Goal: Find specific fact: Find specific fact

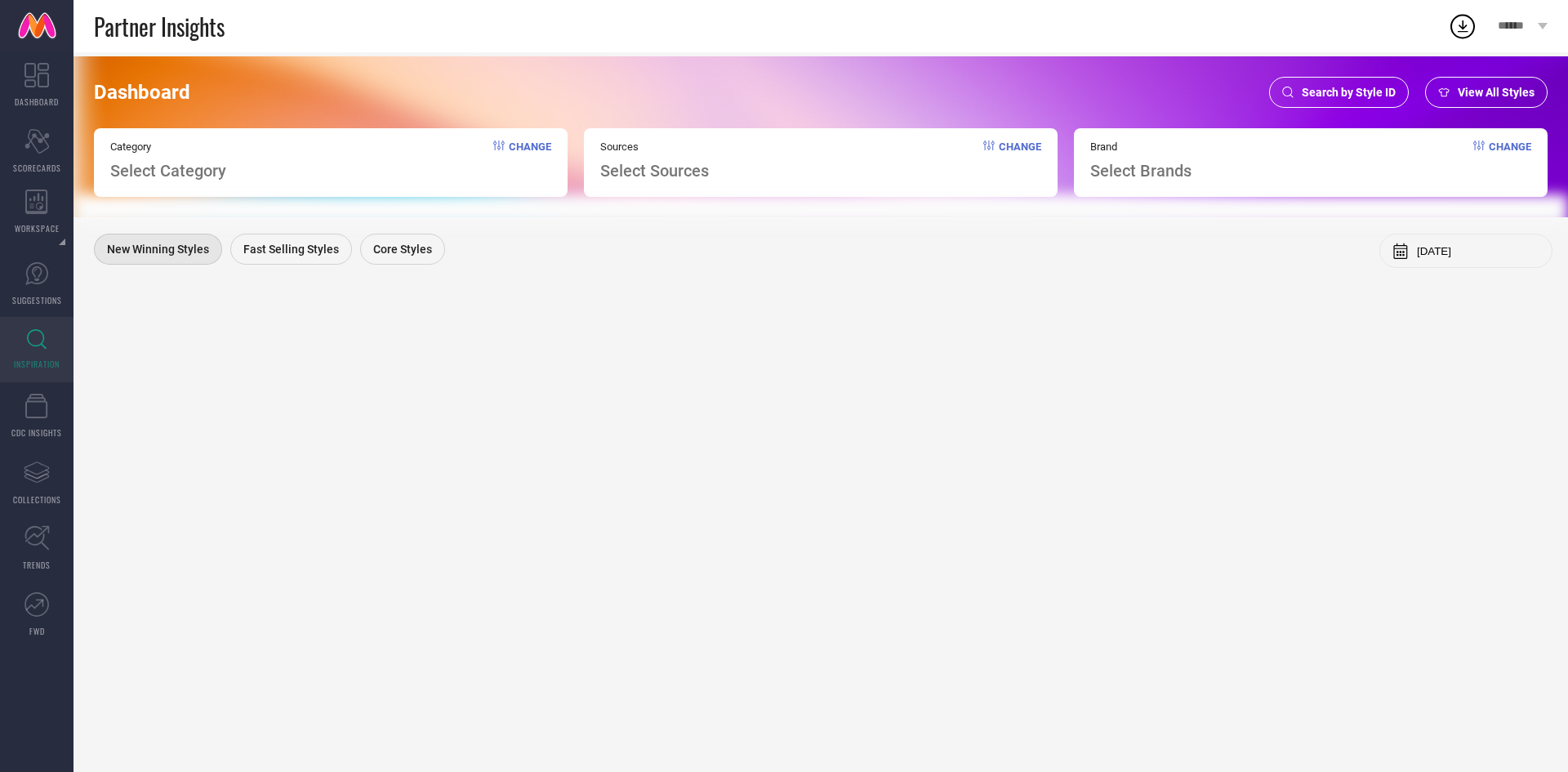
click at [1319, 95] on span "Search by Style ID" at bounding box center [1348, 92] width 94 height 13
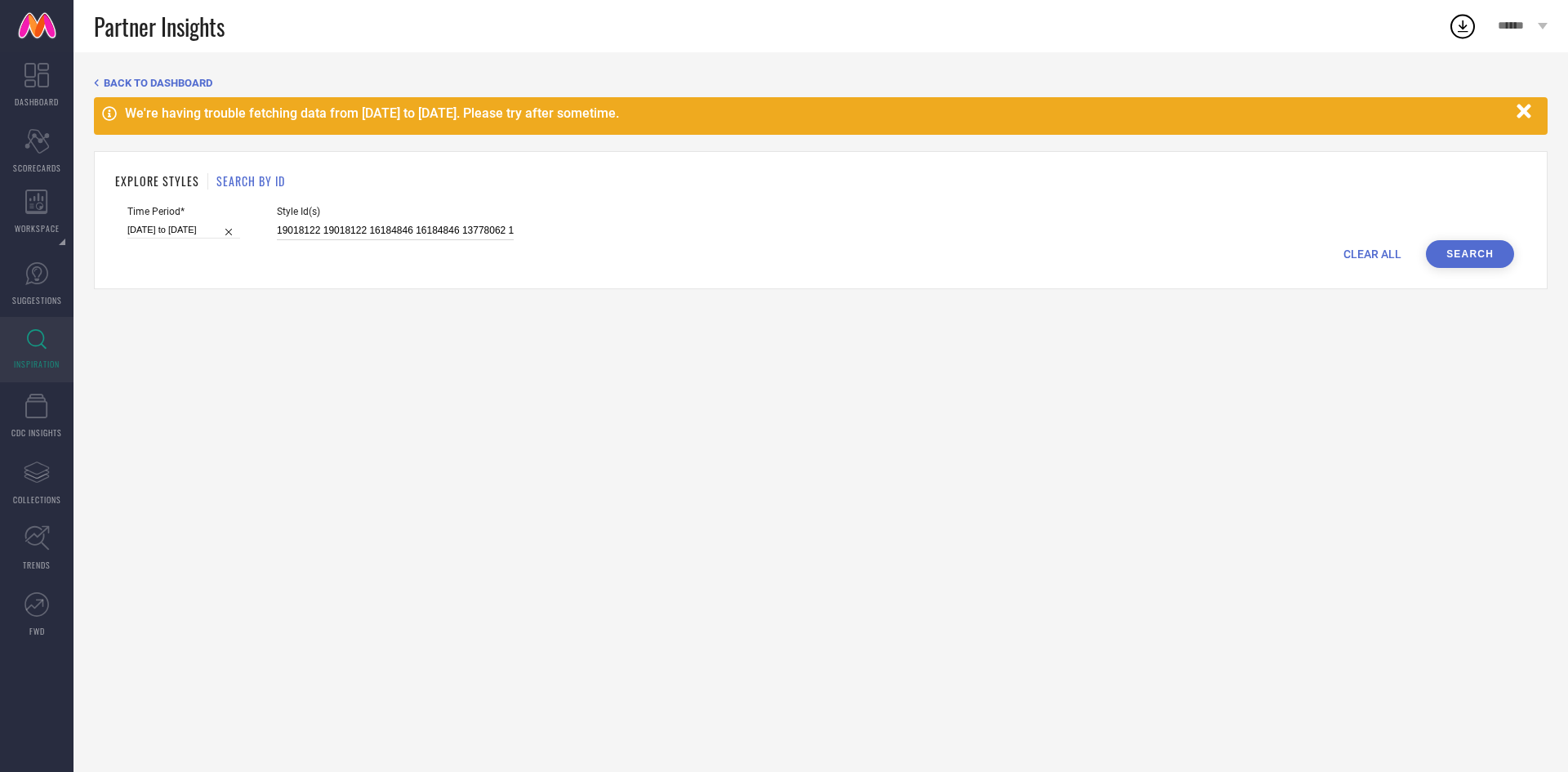
click at [403, 239] on input "19018122 19018122 16184846 16184846 13778062 12487480 19017880 13645804 2327084…" at bounding box center [395, 231] width 237 height 19
paste input "31123353 31123006 31123032 31123013 31123025 31123358 31123043 31123018 3112310…"
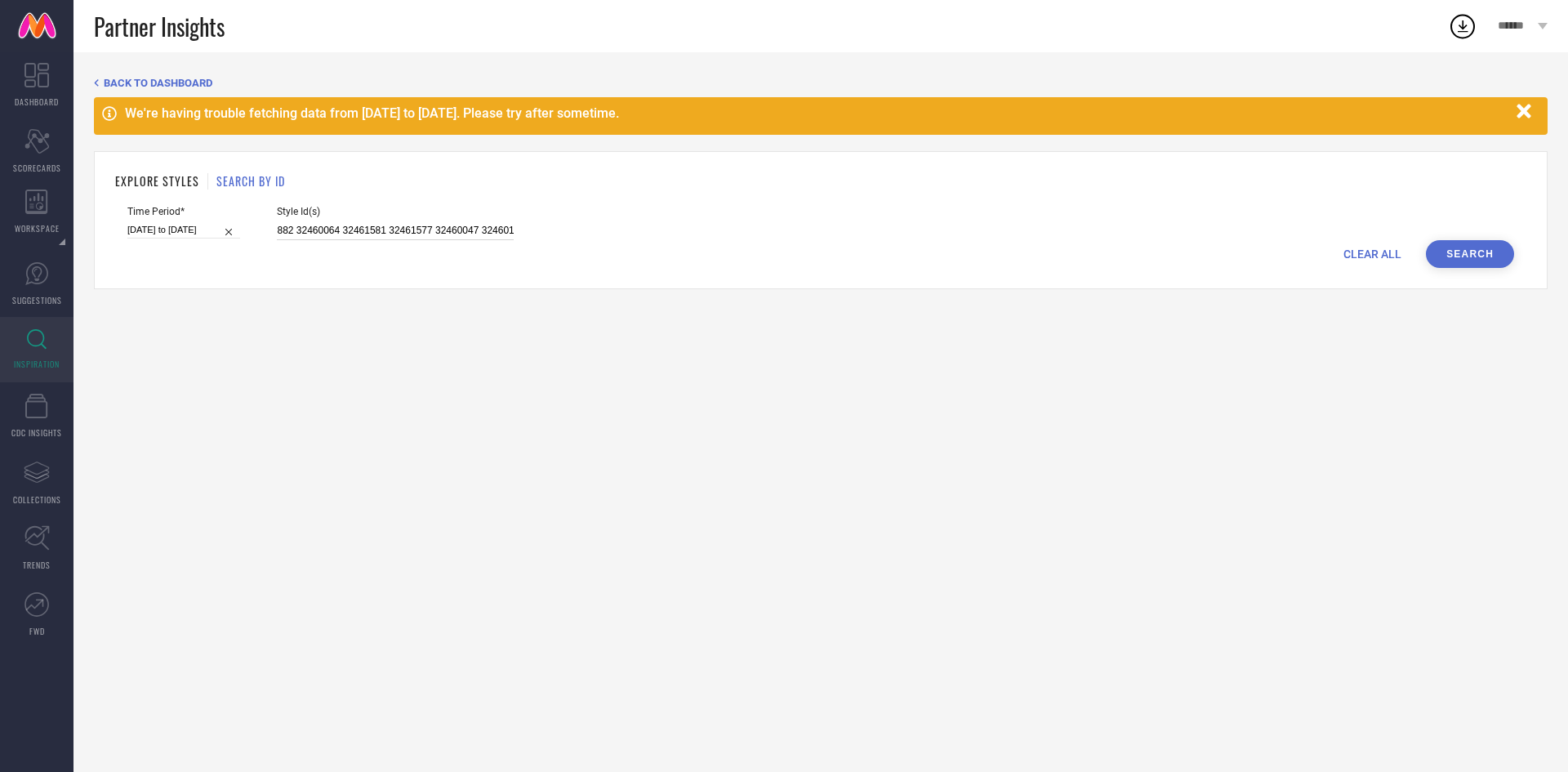
type input "31123353 31123006 31123032 31123013 31123025 31123358 31123043 31123018 3112310…"
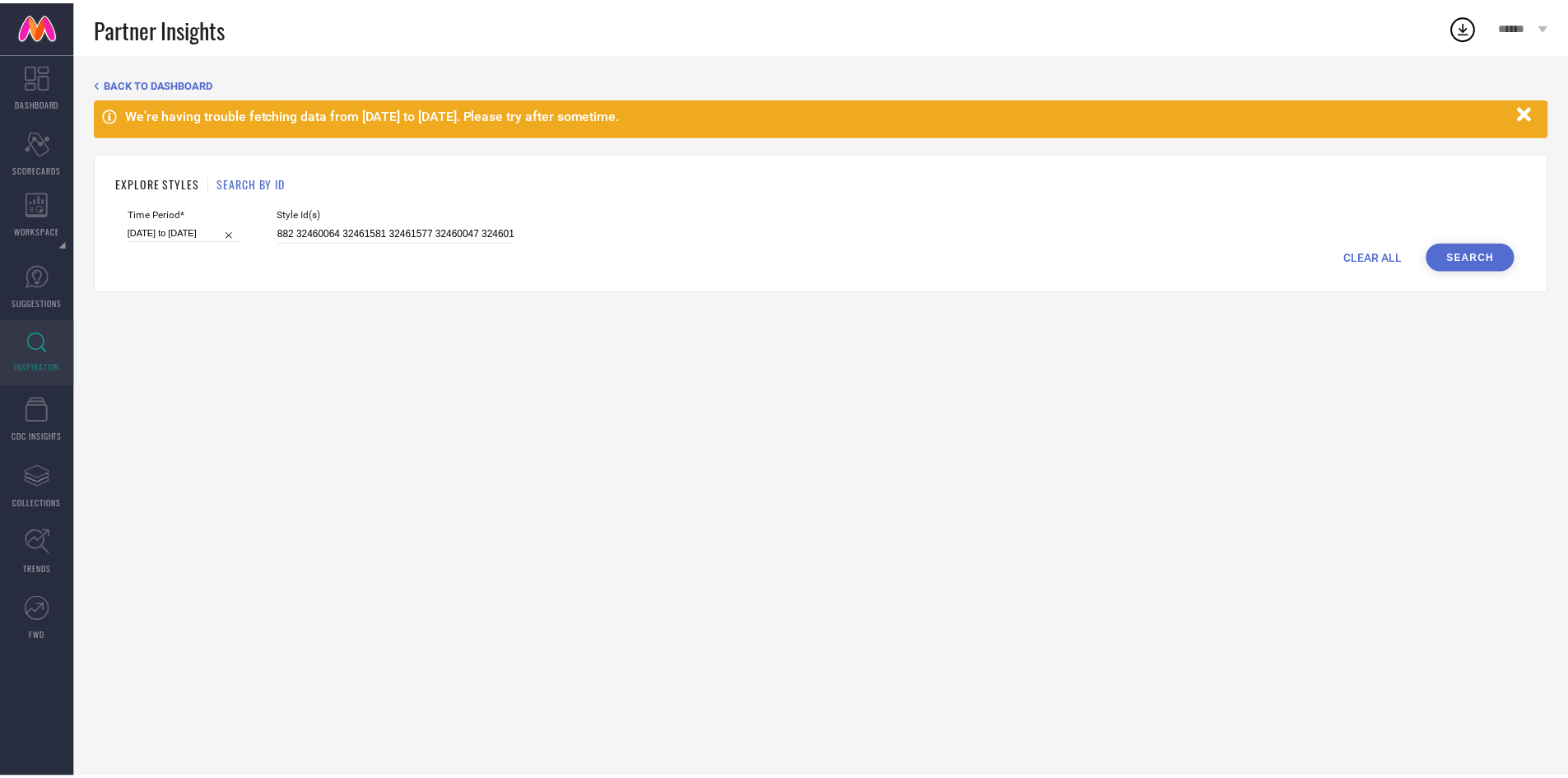
scroll to position [0, 0]
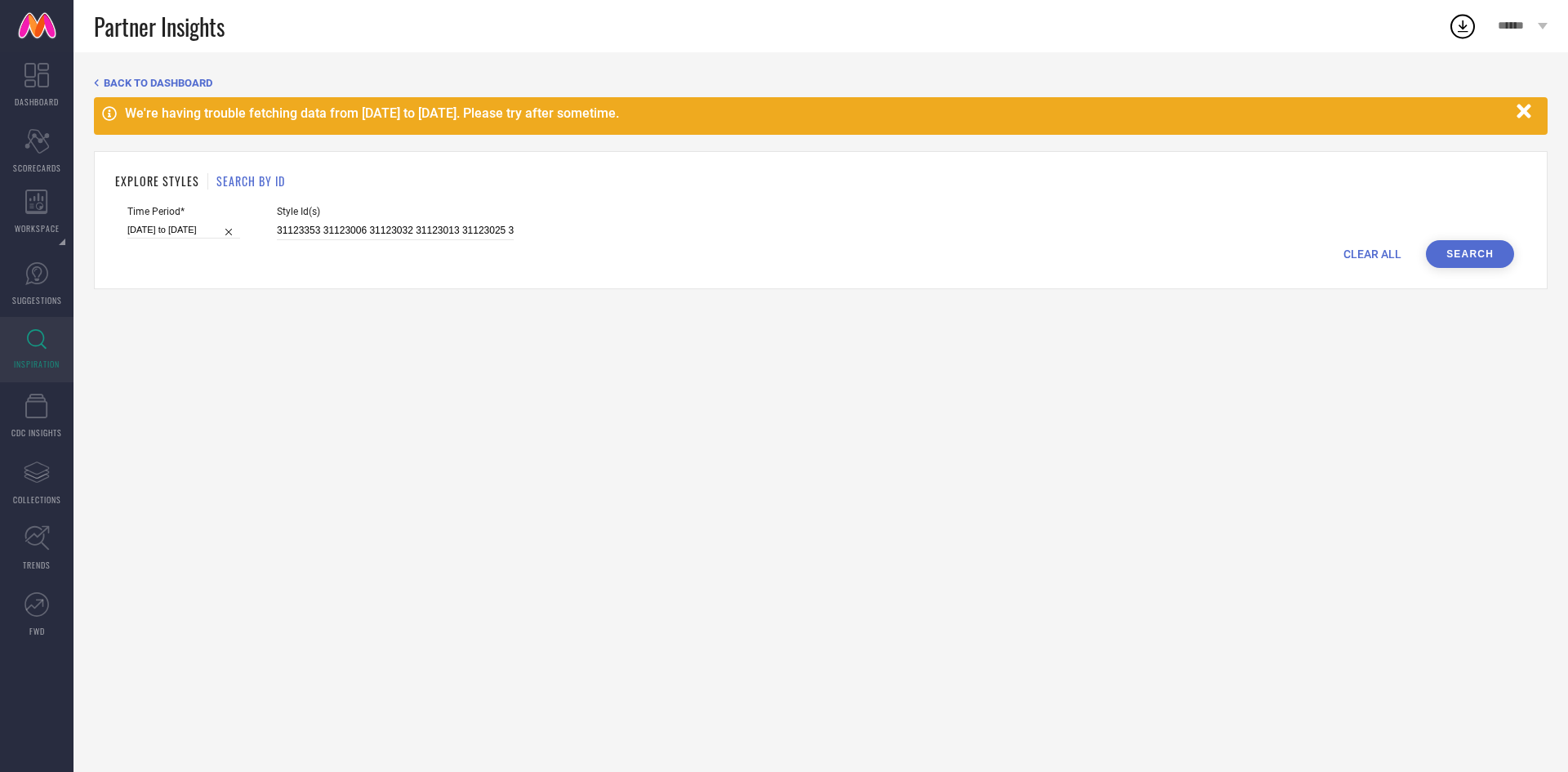
click at [1464, 250] on button "Search" at bounding box center [1470, 254] width 88 height 28
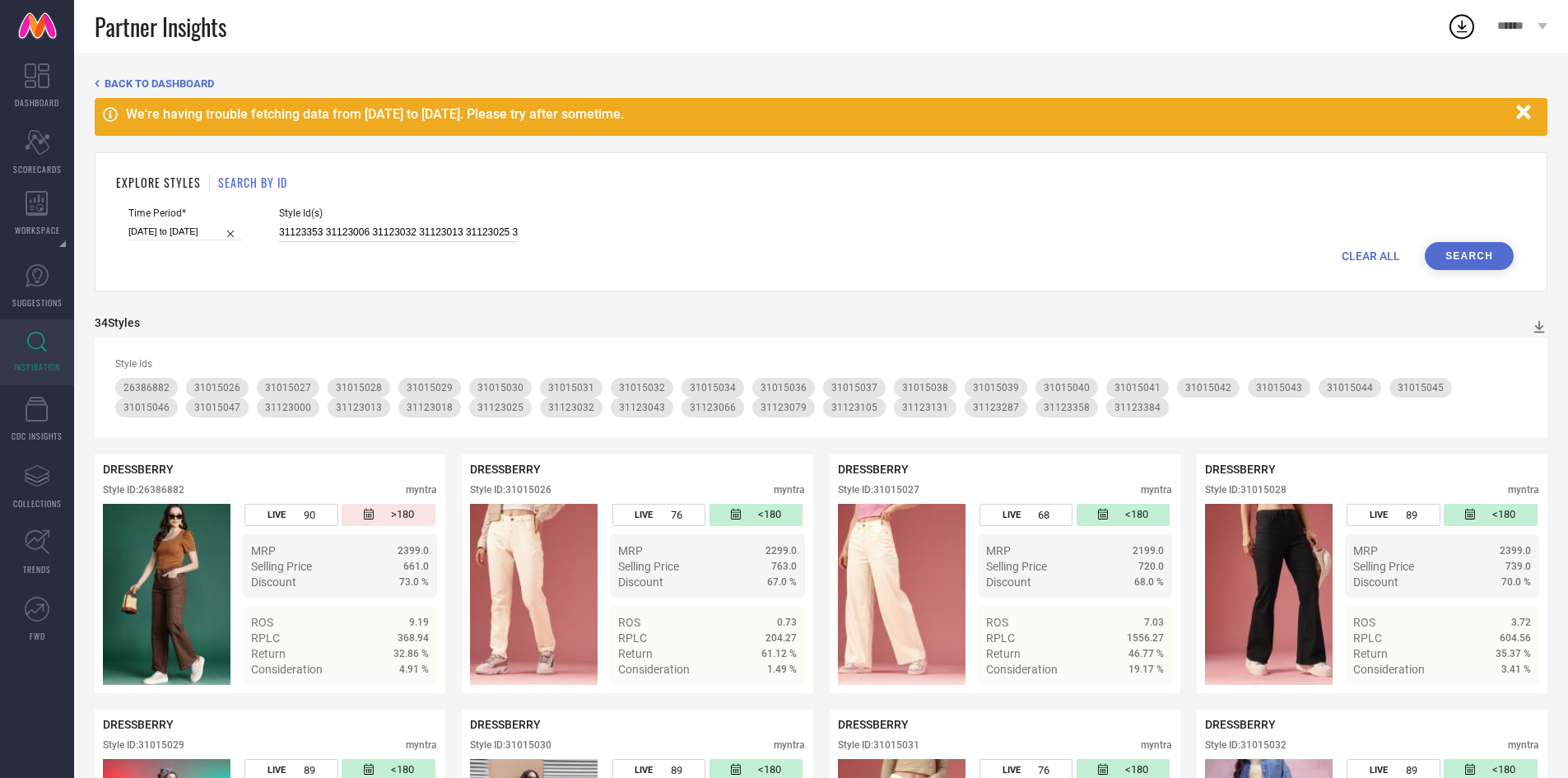
click at [466, 232] on input "31123353 31123006 31123032 31123013 31123025 31123358 31123043 31123018 3112310…" at bounding box center [398, 233] width 239 height 19
paste input "32460113 32461579 32460054 32460016 32460347 32460070 32460118 32460327 3246158…"
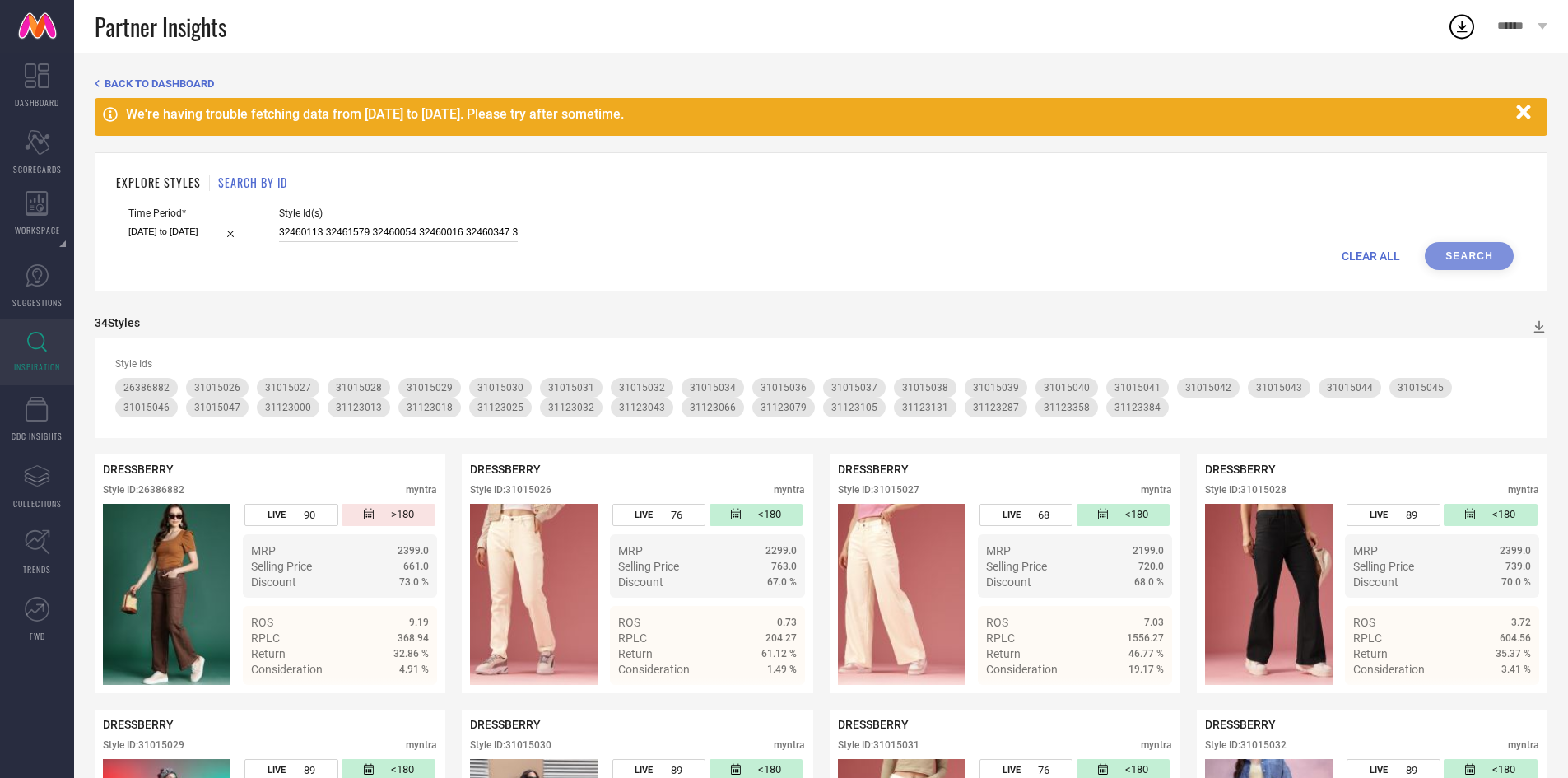
scroll to position [0, 1110]
type input "32460113 32461579 32460054 32460016 32460347 32460070 32460118 32460327 3246158…"
click at [1477, 250] on button "Search" at bounding box center [1470, 256] width 89 height 28
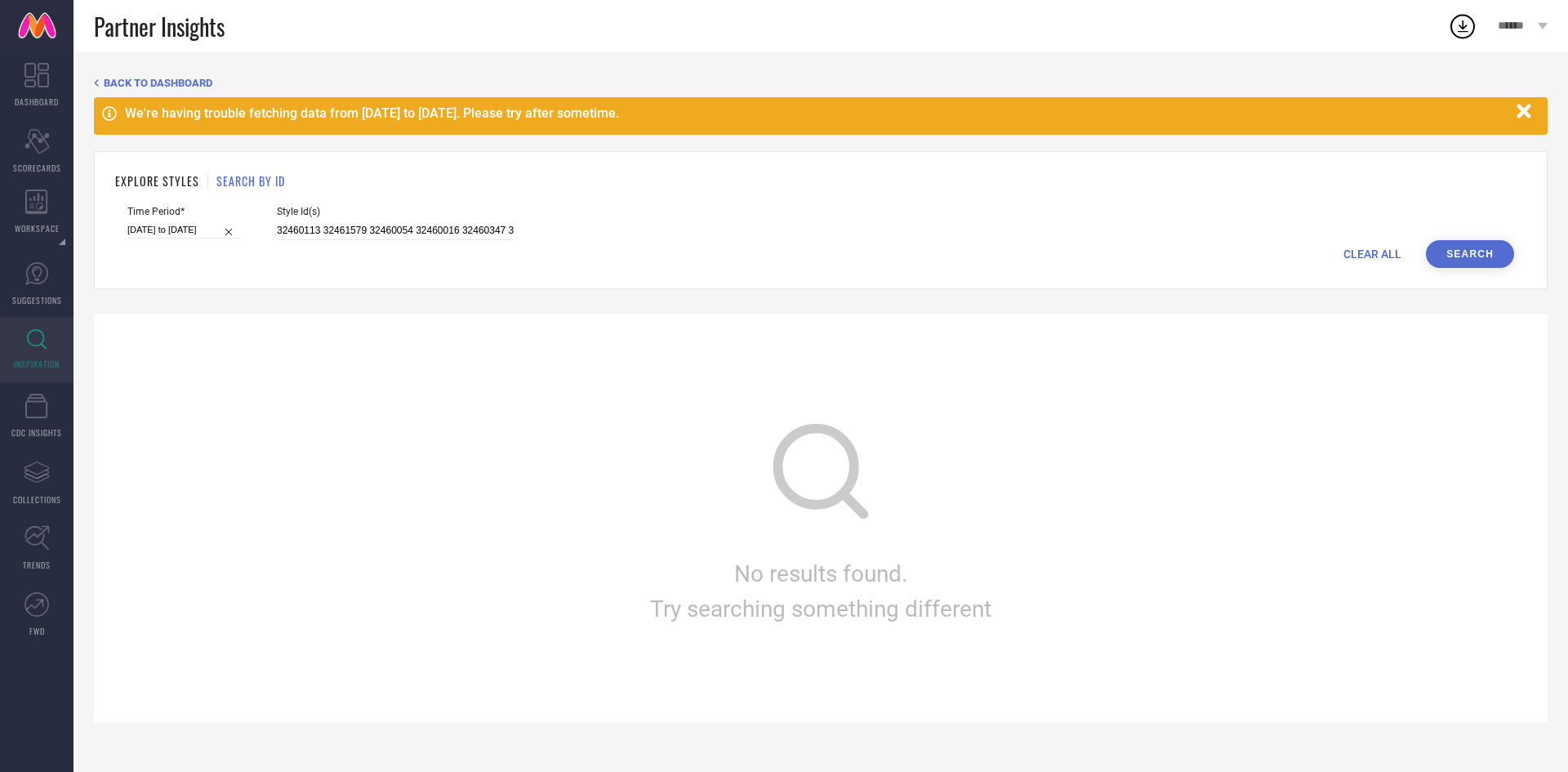
click at [1485, 256] on button "Search" at bounding box center [1470, 254] width 88 height 28
click at [463, 227] on input "32460113 32461579 32460054 32460016 32460347 32460070 32460118 32460327 3246158…" at bounding box center [395, 231] width 237 height 19
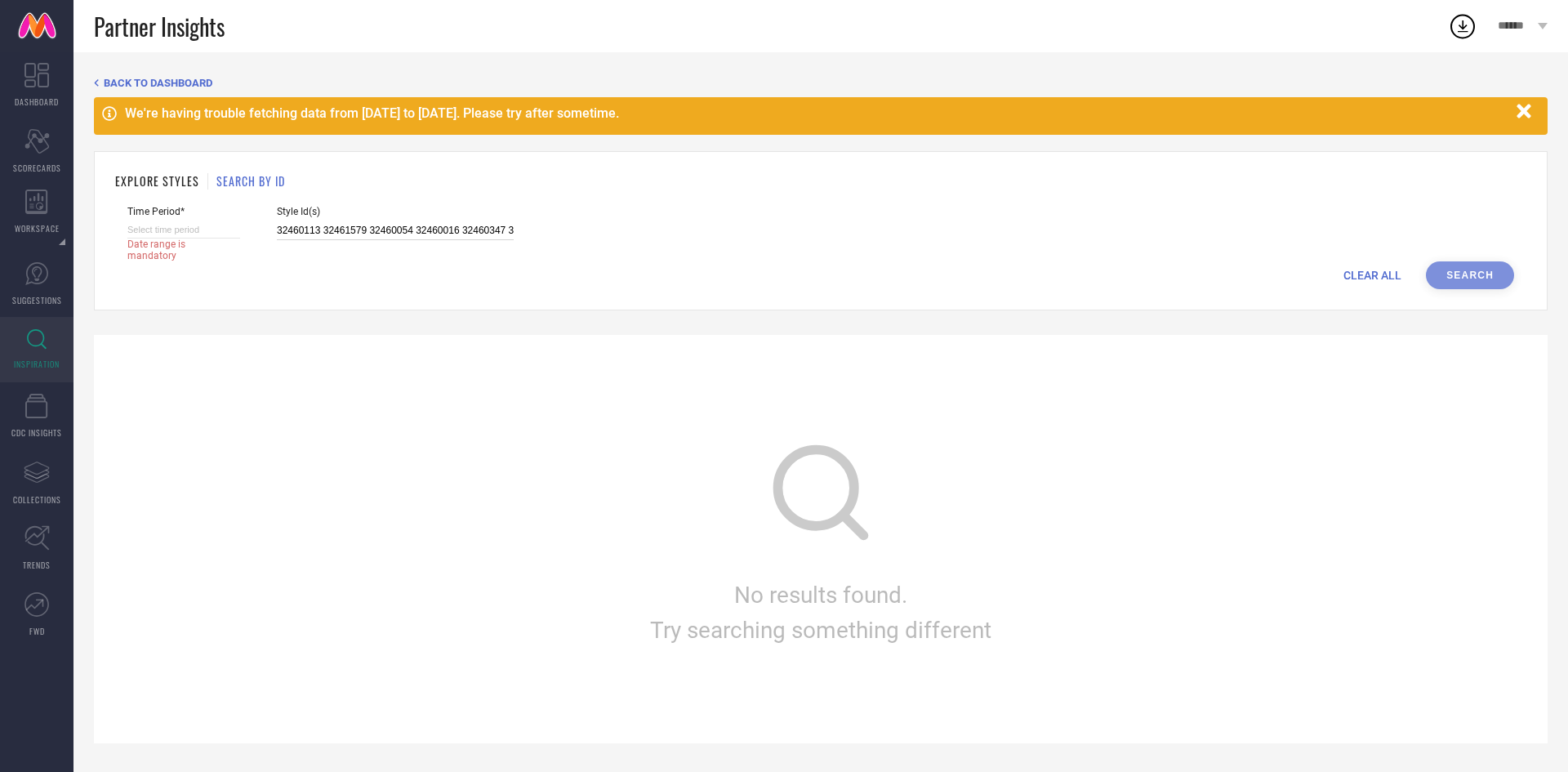
select select "8"
select select "2025"
select select "9"
select select "2025"
click at [219, 228] on input at bounding box center [183, 230] width 113 height 17
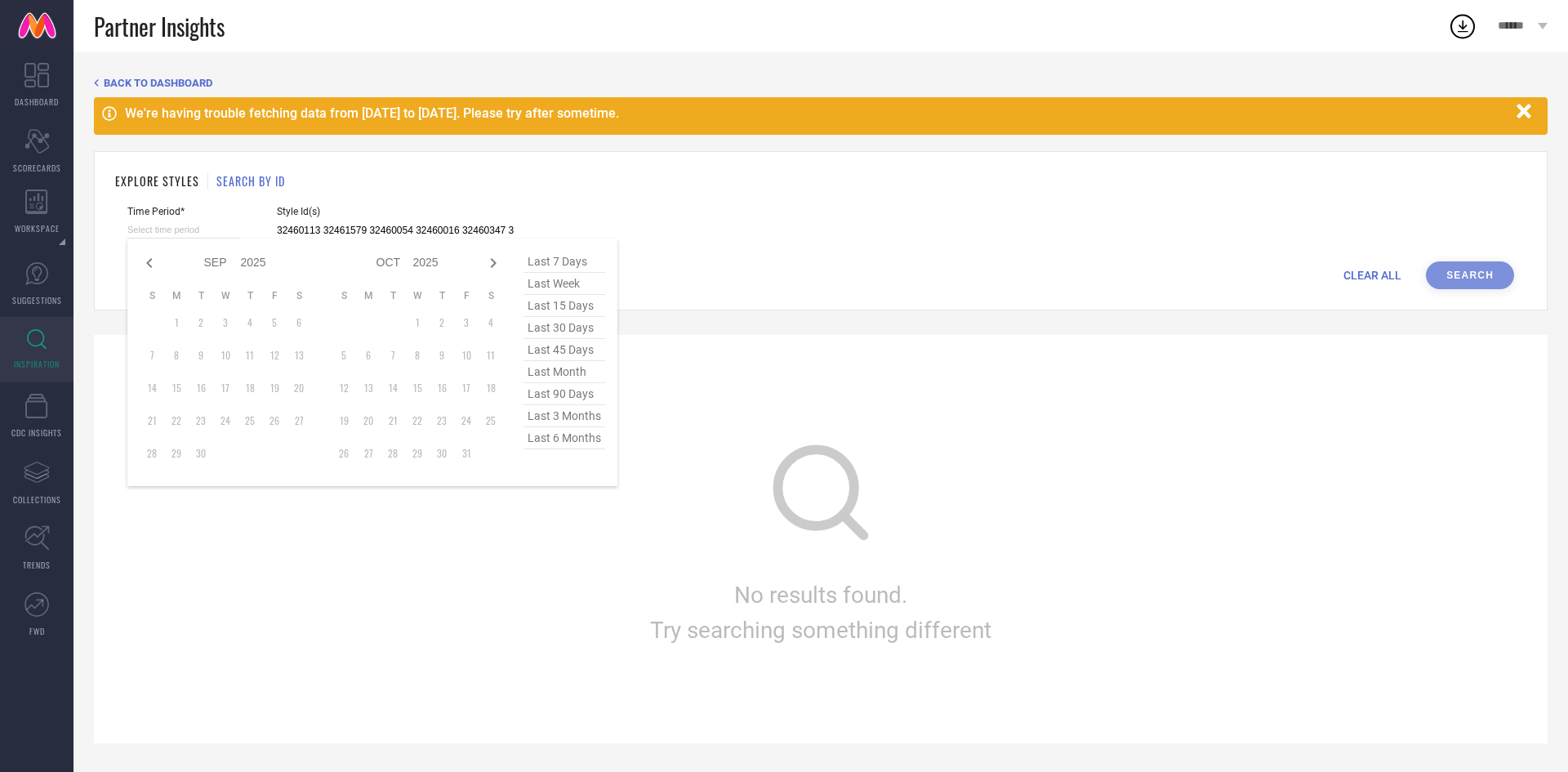
click at [566, 405] on span "last 90 days" at bounding box center [564, 394] width 81 height 22
type input "[DATE] to [DATE]"
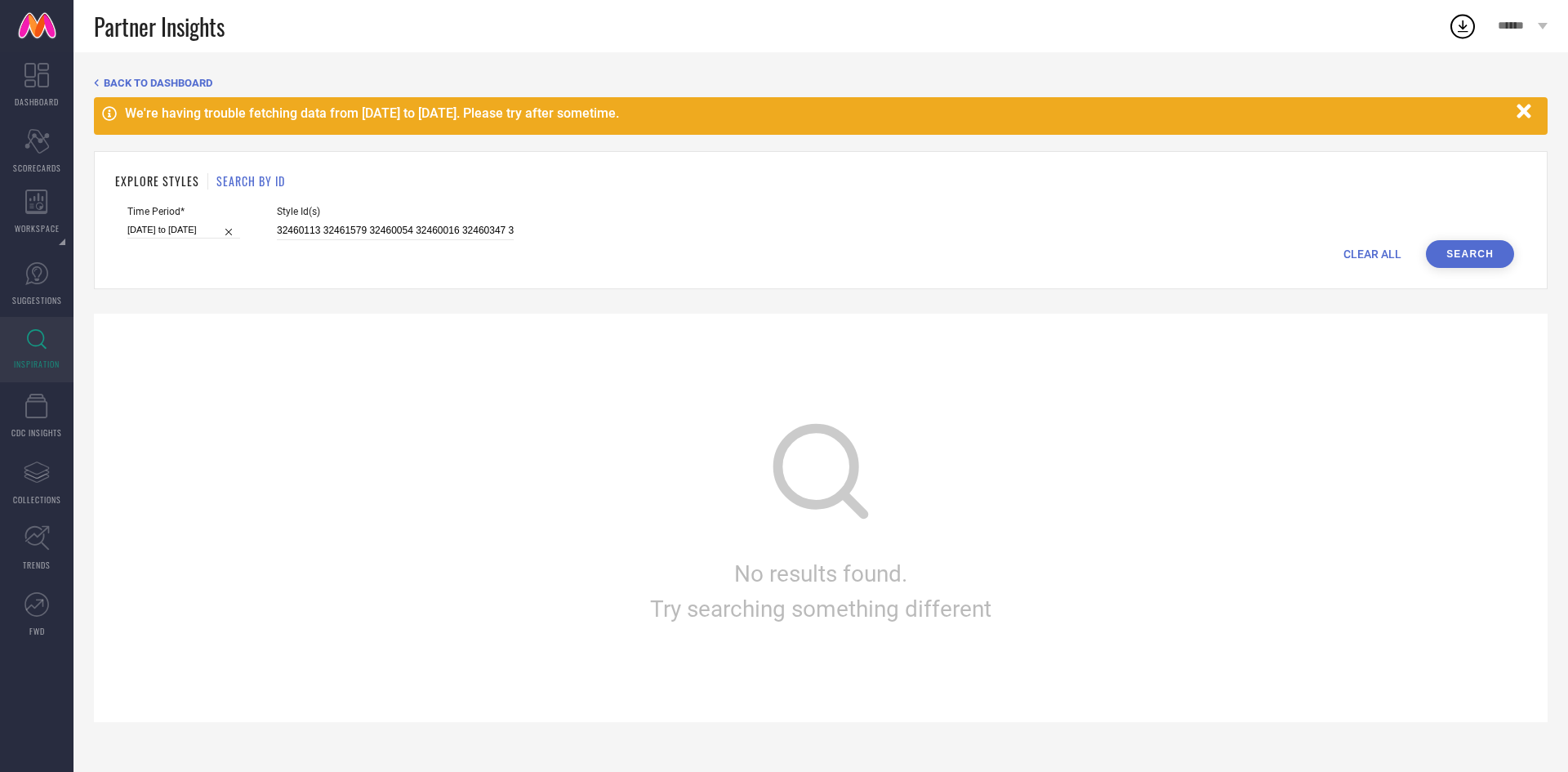
click at [1467, 255] on button "Search" at bounding box center [1470, 254] width 88 height 28
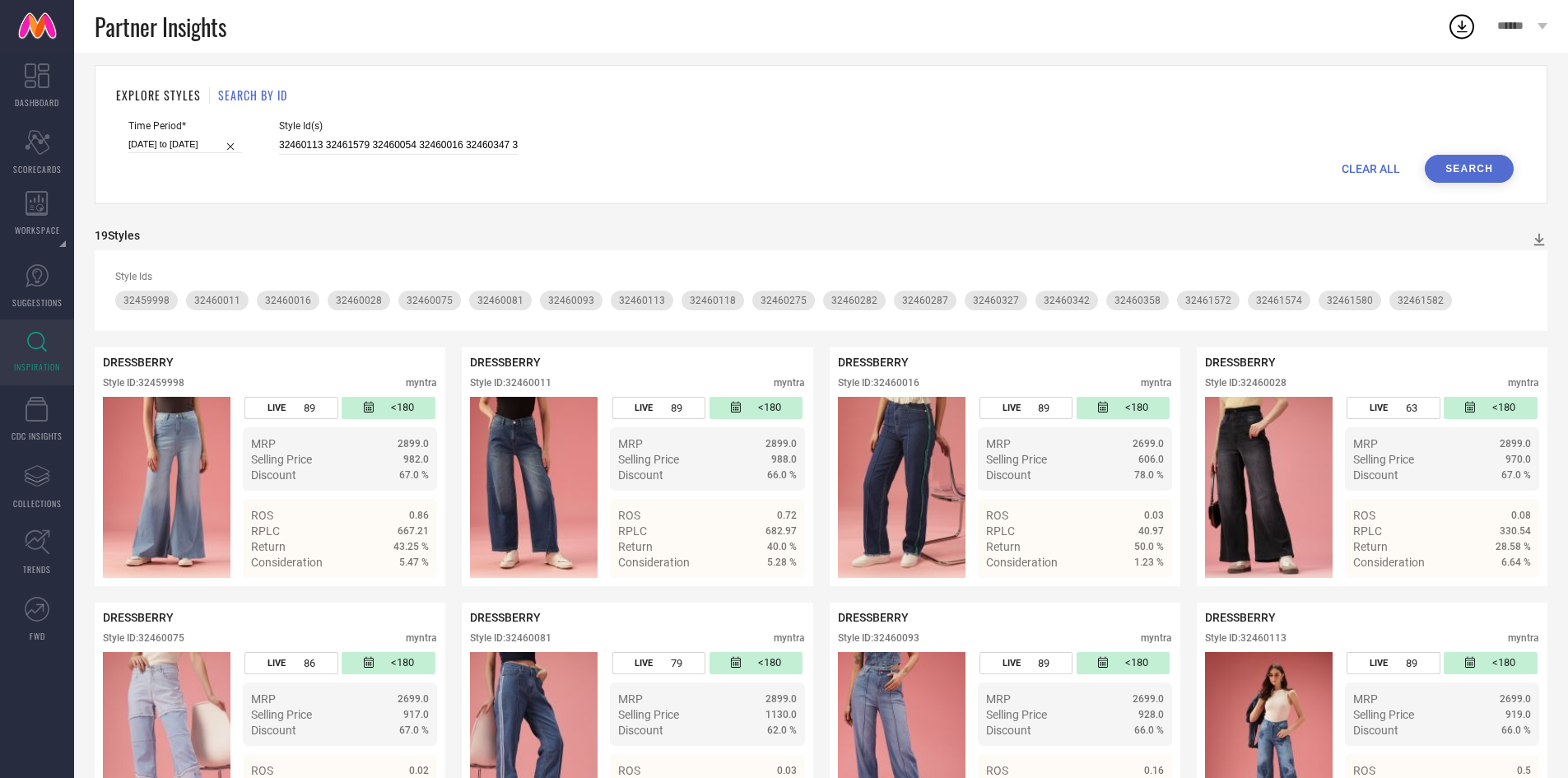
scroll to position [86, 0]
click at [420, 148] on input "32460113 32461579 32460054 32460016 32460347 32460070 32460118 32460327 3246158…" at bounding box center [398, 146] width 239 height 19
paste input "32460059 32460365 32460268 32459994 32461576 32460352 32461578 32461583 3246003…"
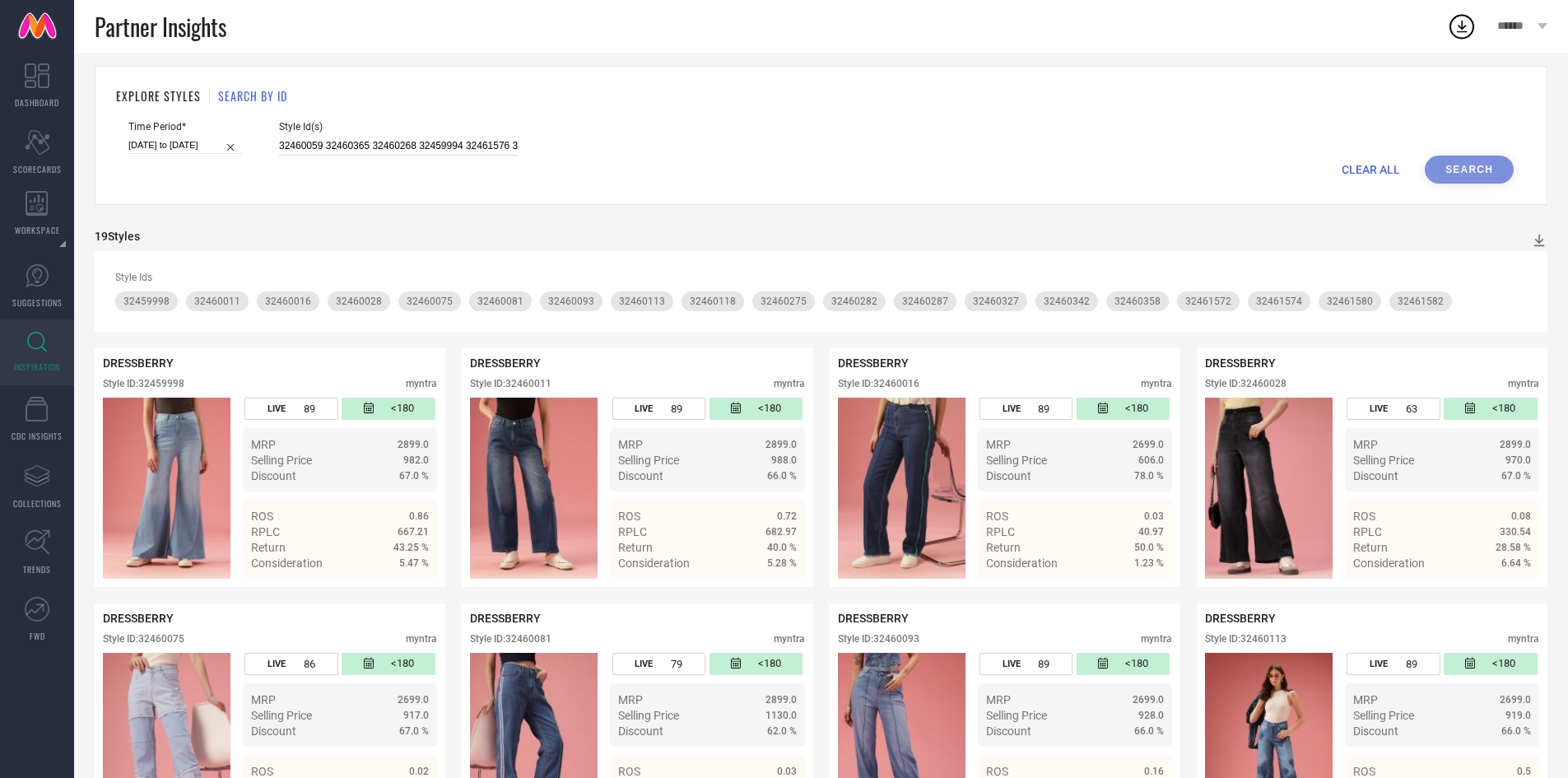
scroll to position [0, 506]
type input "32460059 32460365 32460268 32459994 32461576 32460352 32461578 32461583 3246003…"
click at [1449, 169] on button "Search" at bounding box center [1470, 169] width 89 height 28
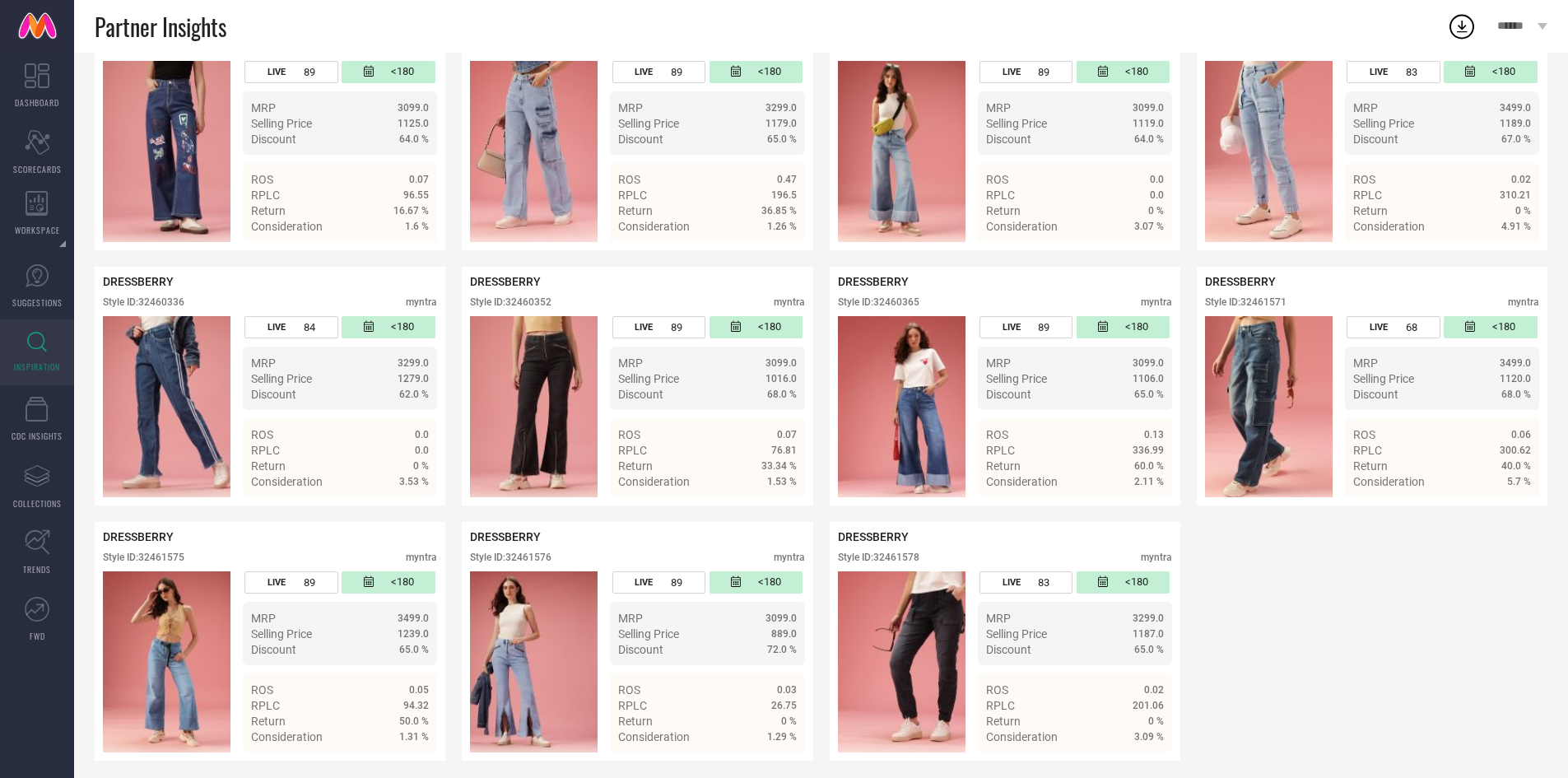
scroll to position [434, 0]
